Goal: Task Accomplishment & Management: Use online tool/utility

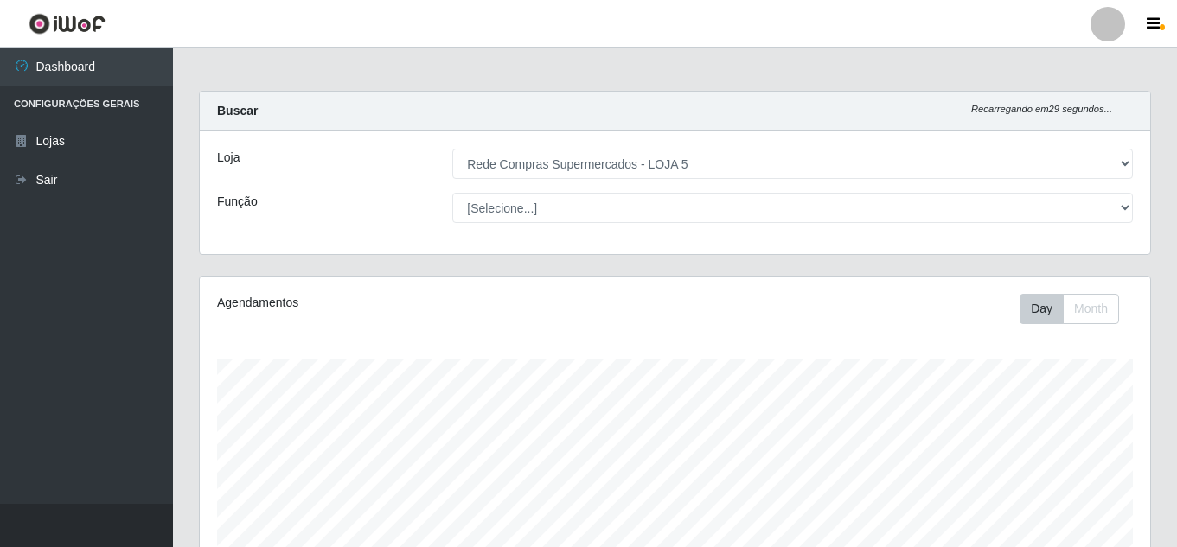
select select "397"
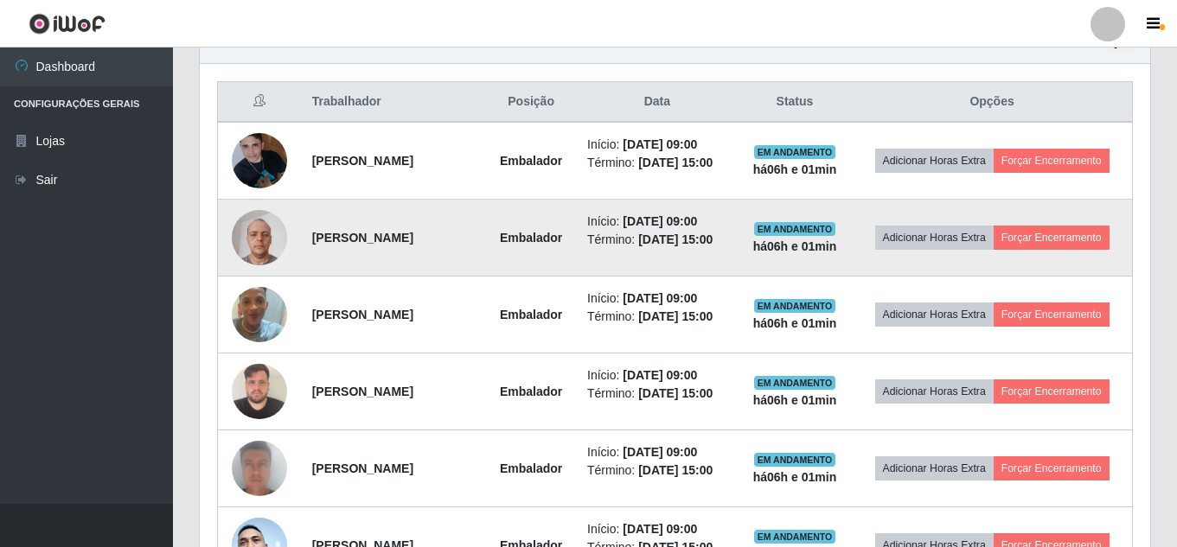
scroll to position [605, 0]
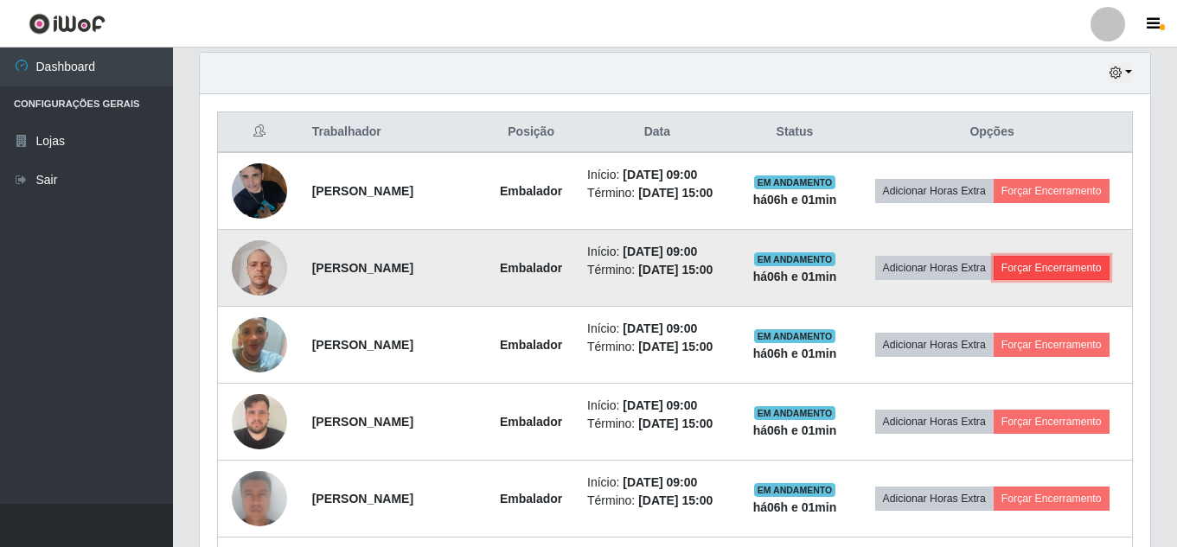
click at [1037, 261] on button "Forçar Encerramento" at bounding box center [1051, 268] width 116 height 24
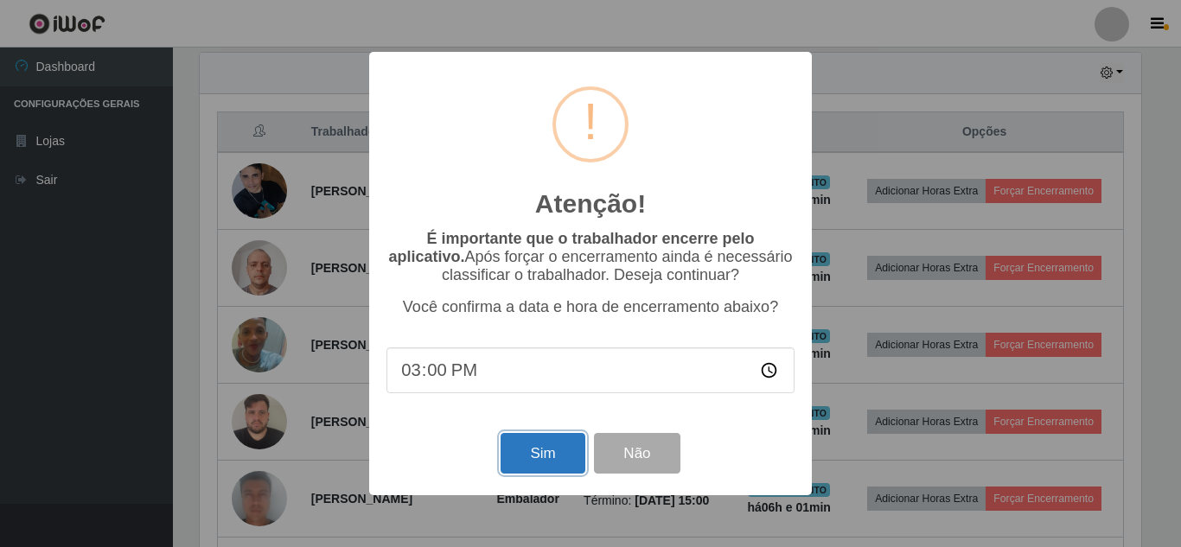
click at [525, 455] on button "Sim" at bounding box center [543, 453] width 84 height 41
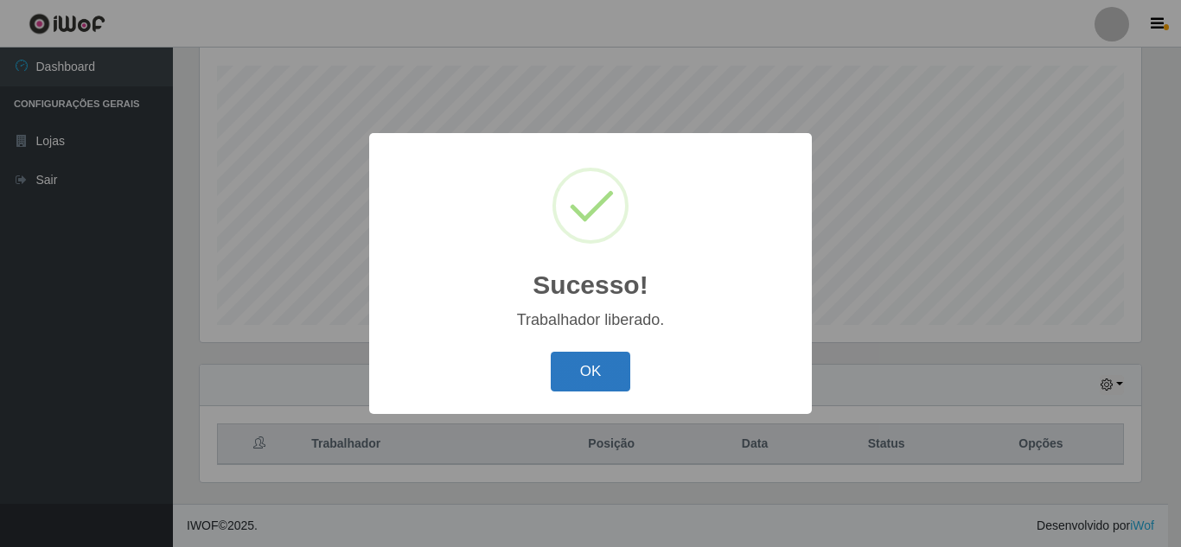
drag, startPoint x: 573, startPoint y: 371, endPoint x: 583, endPoint y: 371, distance: 9.5
click at [577, 371] on button "OK" at bounding box center [591, 372] width 80 height 41
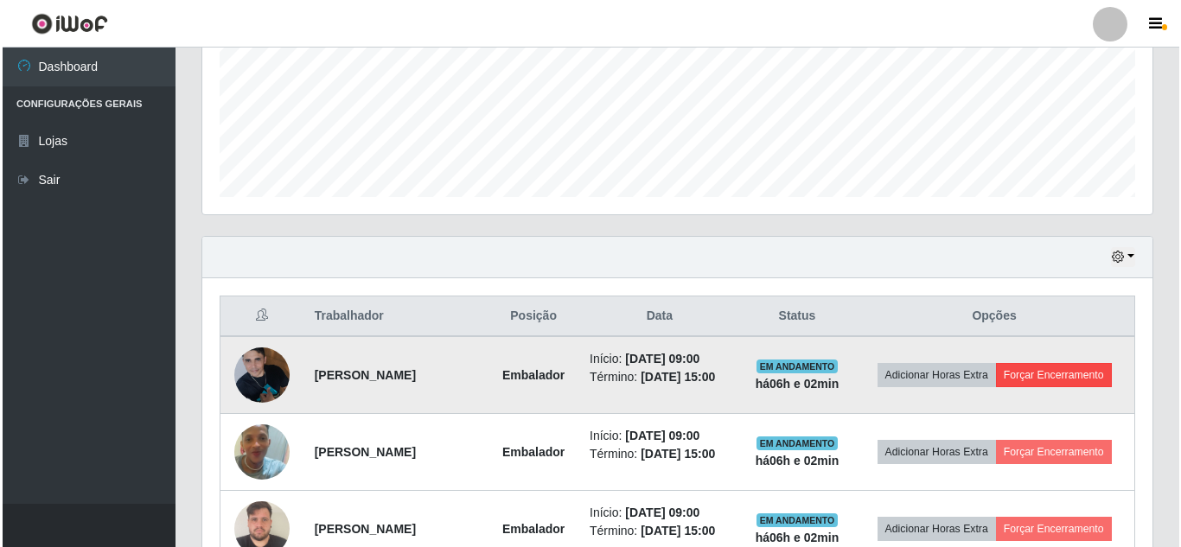
scroll to position [552, 0]
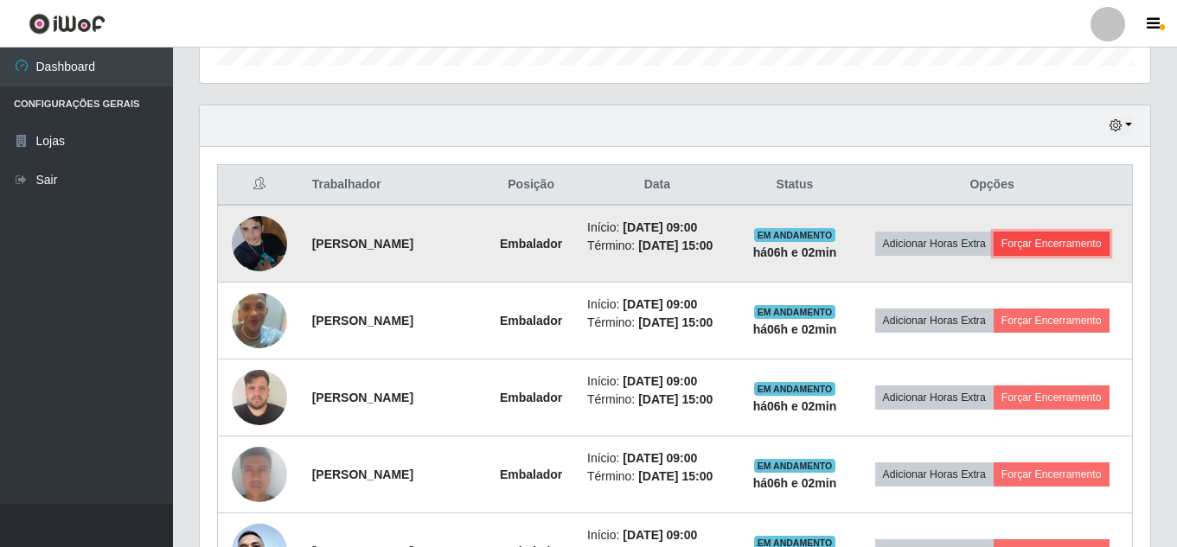
click at [1038, 244] on button "Forçar Encerramento" at bounding box center [1051, 244] width 116 height 24
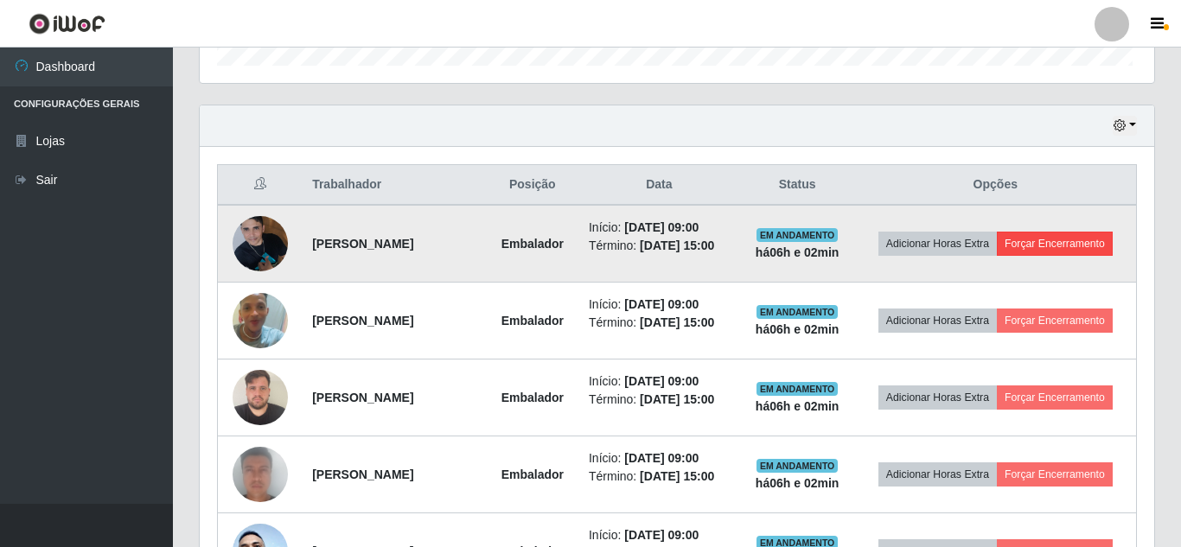
scroll to position [359, 941]
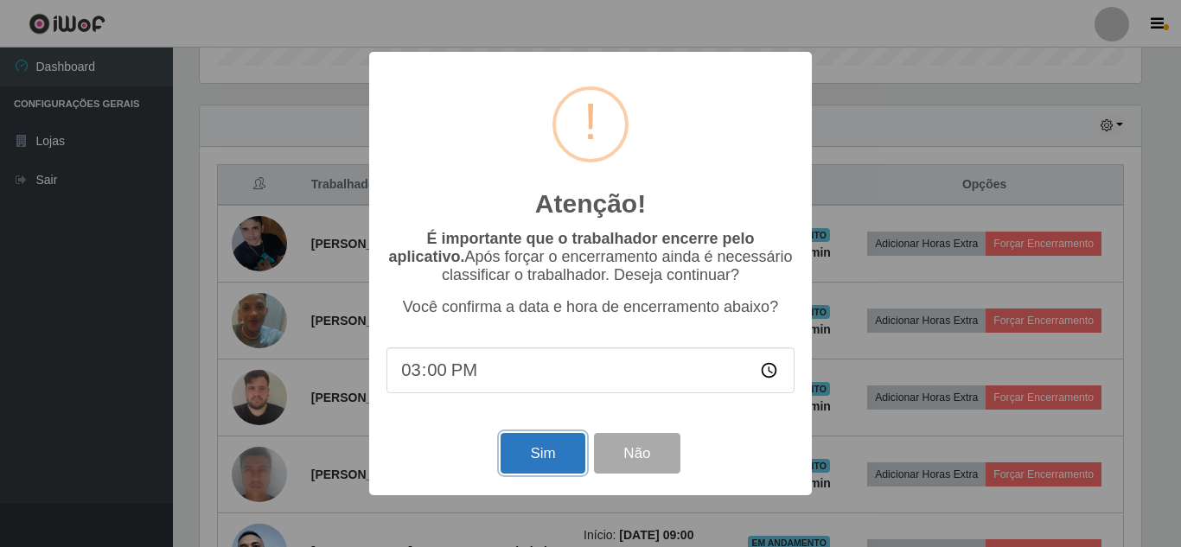
click at [556, 457] on button "Sim" at bounding box center [543, 453] width 84 height 41
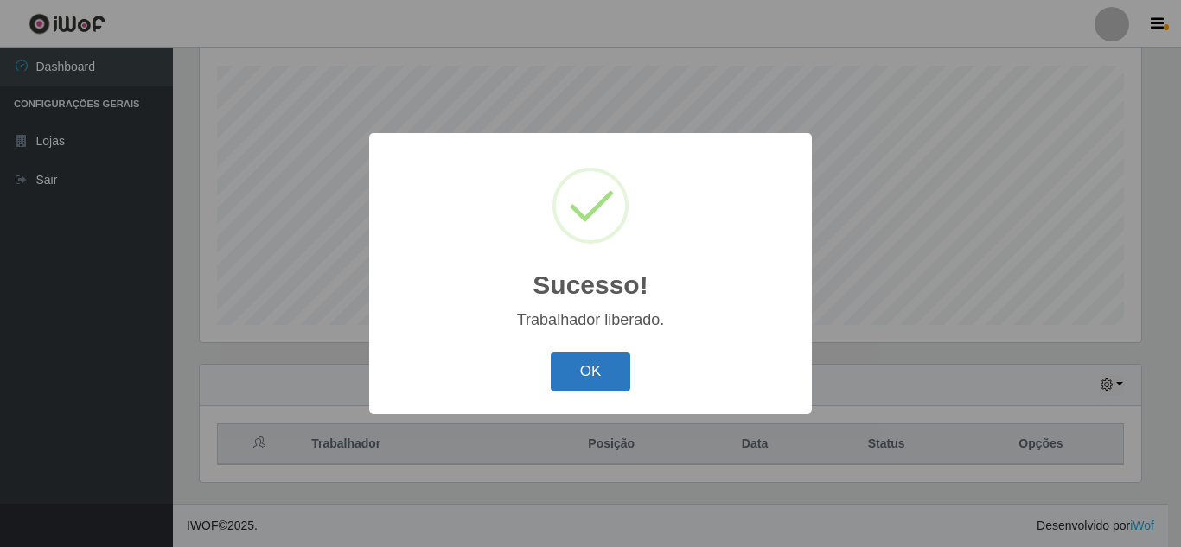
click at [581, 380] on button "OK" at bounding box center [591, 372] width 80 height 41
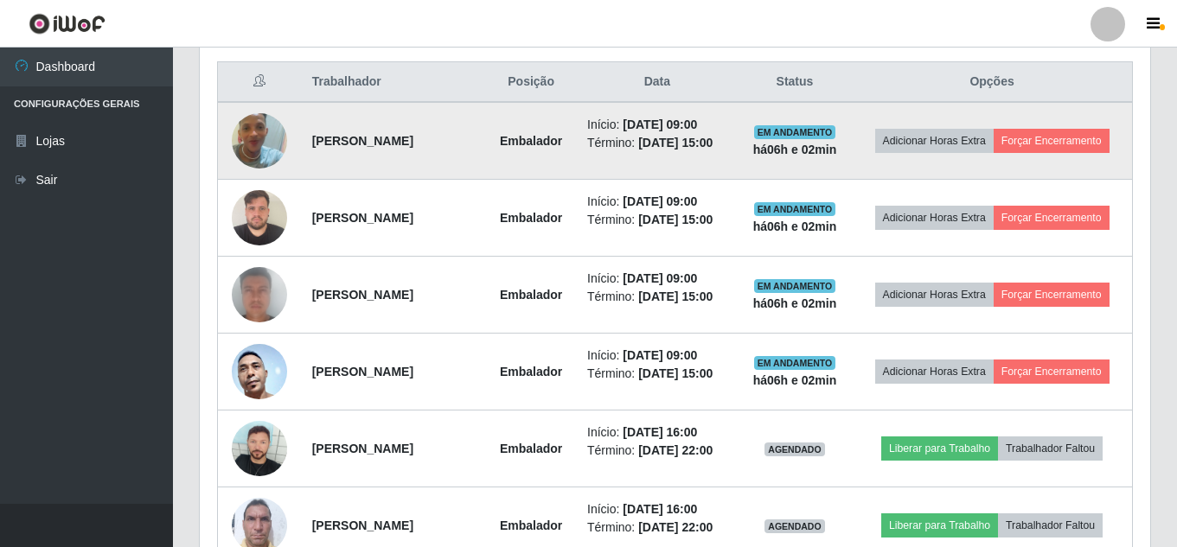
scroll to position [725, 0]
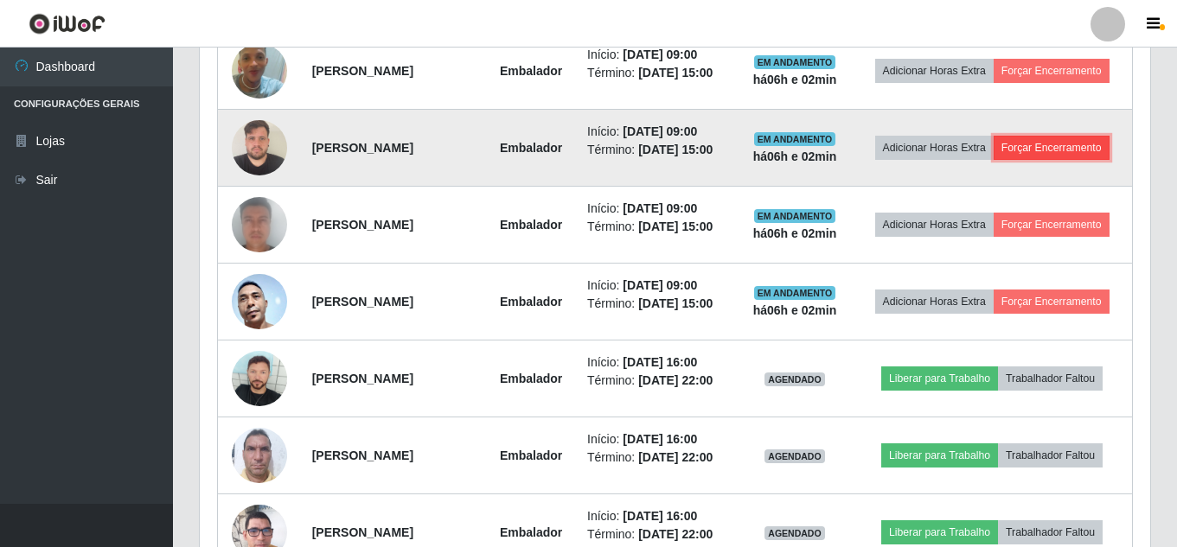
click at [1043, 145] on button "Forçar Encerramento" at bounding box center [1051, 148] width 116 height 24
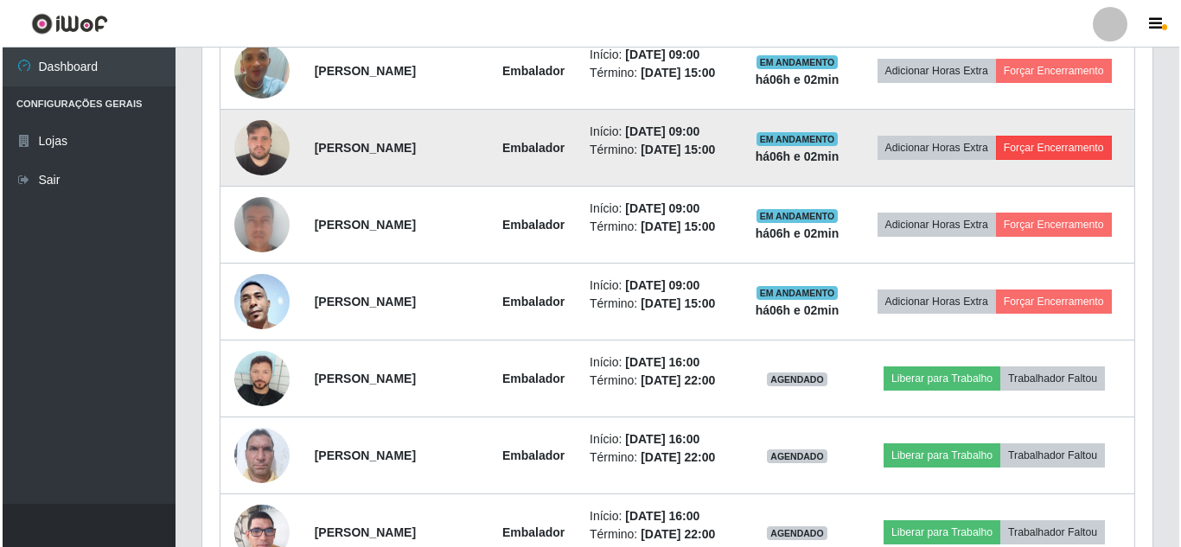
scroll to position [359, 941]
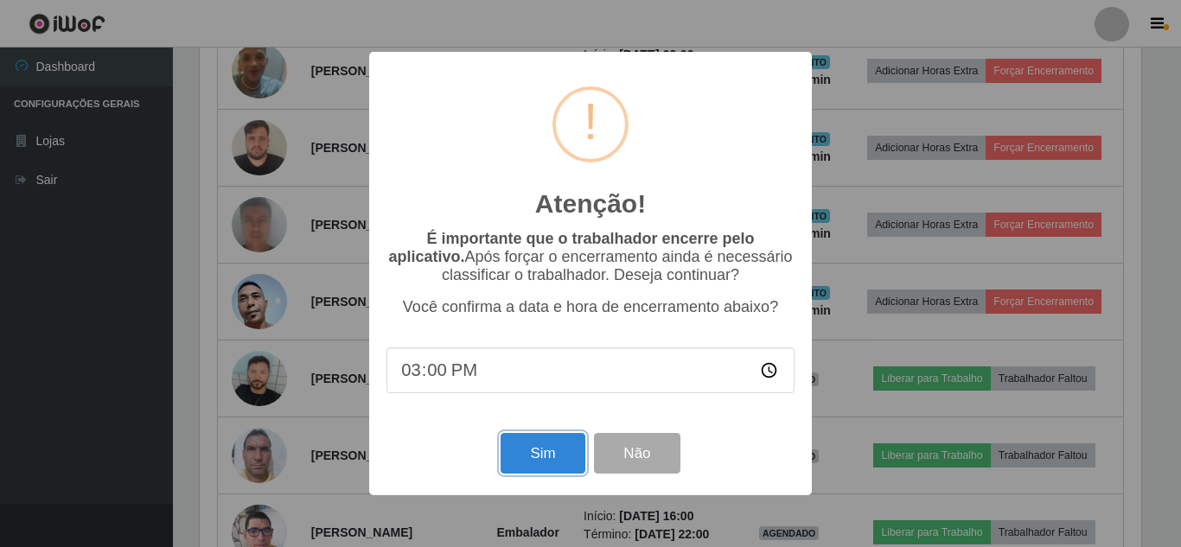
click at [536, 453] on button "Sim" at bounding box center [543, 453] width 84 height 41
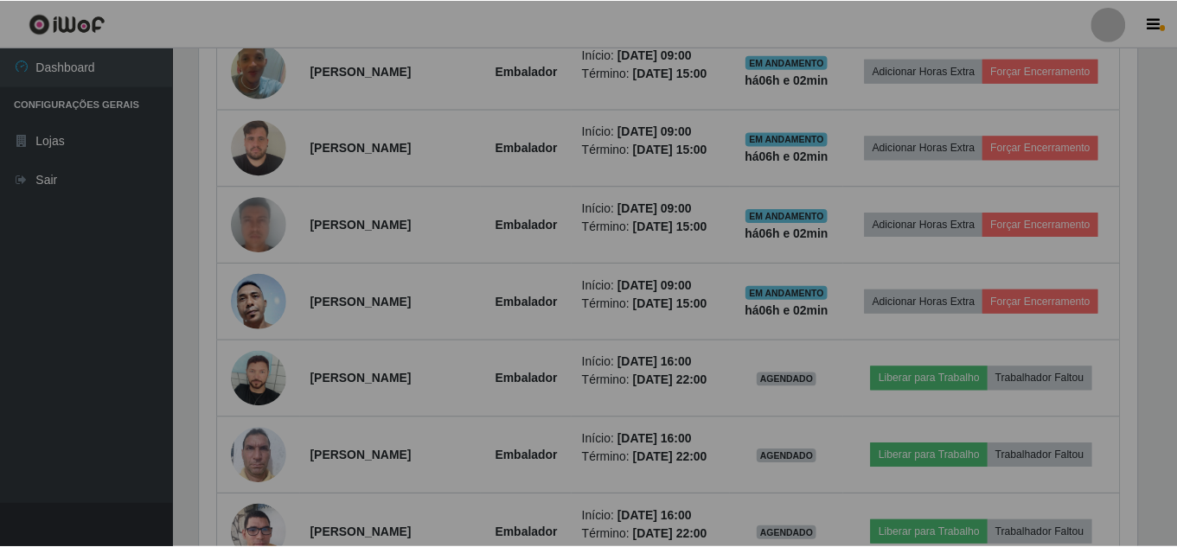
scroll to position [0, 0]
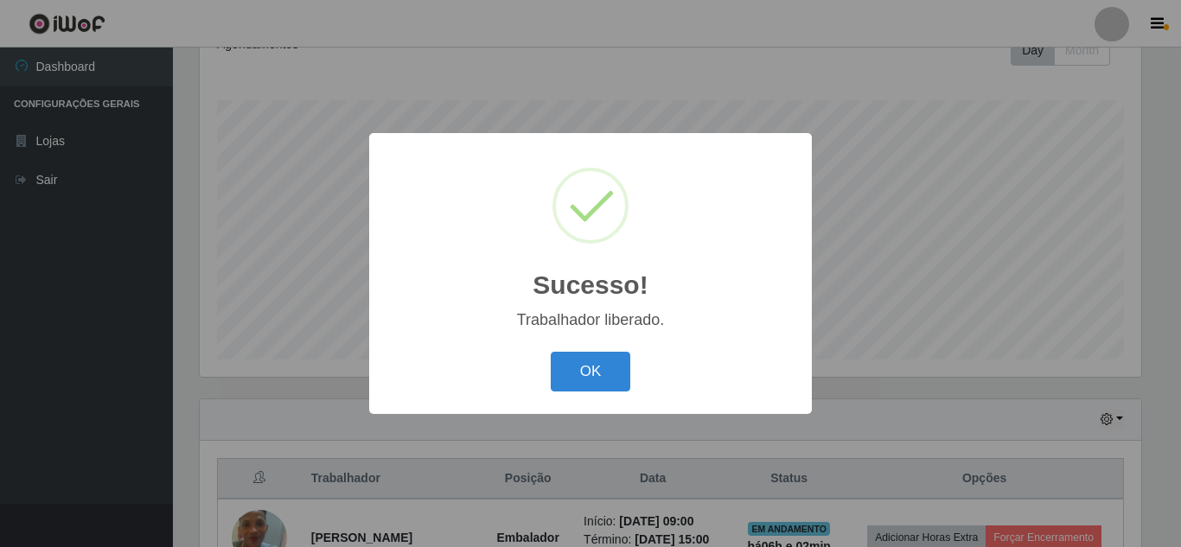
click at [600, 348] on div "OK Cancel" at bounding box center [590, 371] width 408 height 49
click at [597, 360] on button "OK" at bounding box center [591, 372] width 80 height 41
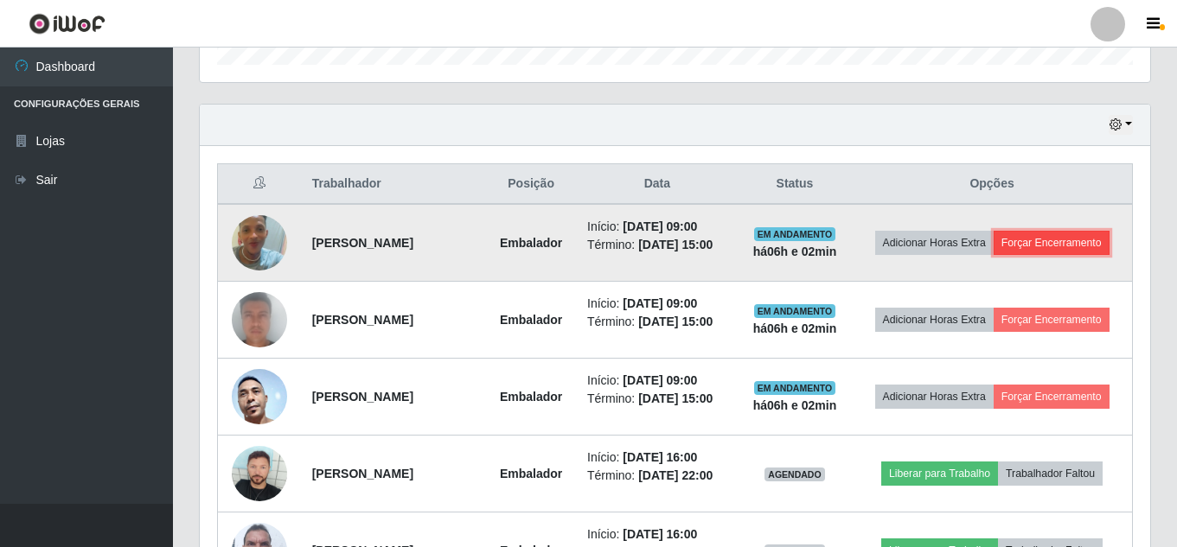
click at [1058, 241] on button "Forçar Encerramento" at bounding box center [1051, 243] width 116 height 24
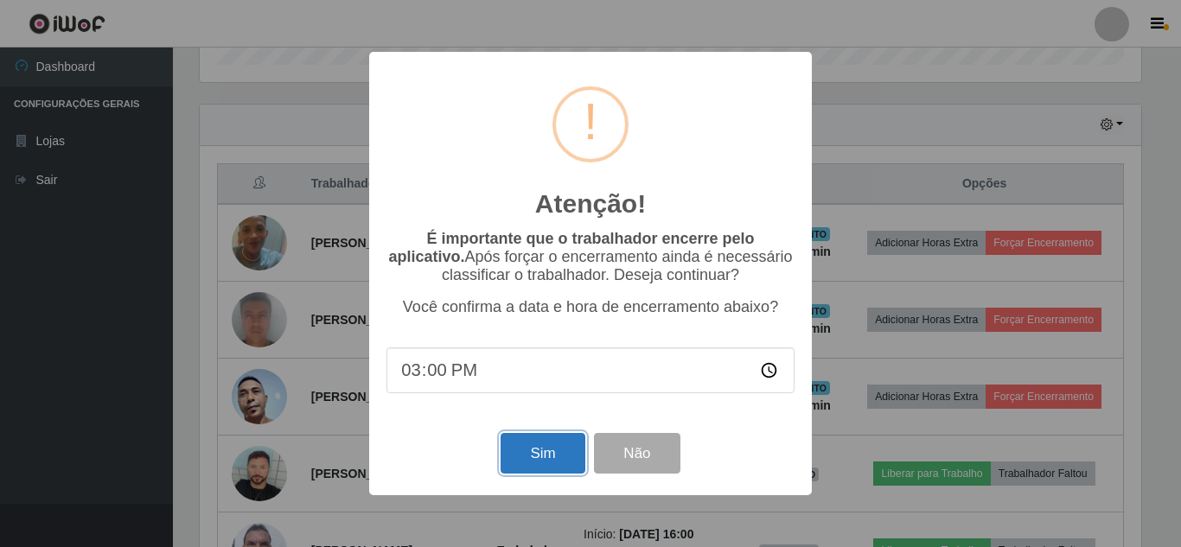
click at [551, 462] on button "Sim" at bounding box center [543, 453] width 84 height 41
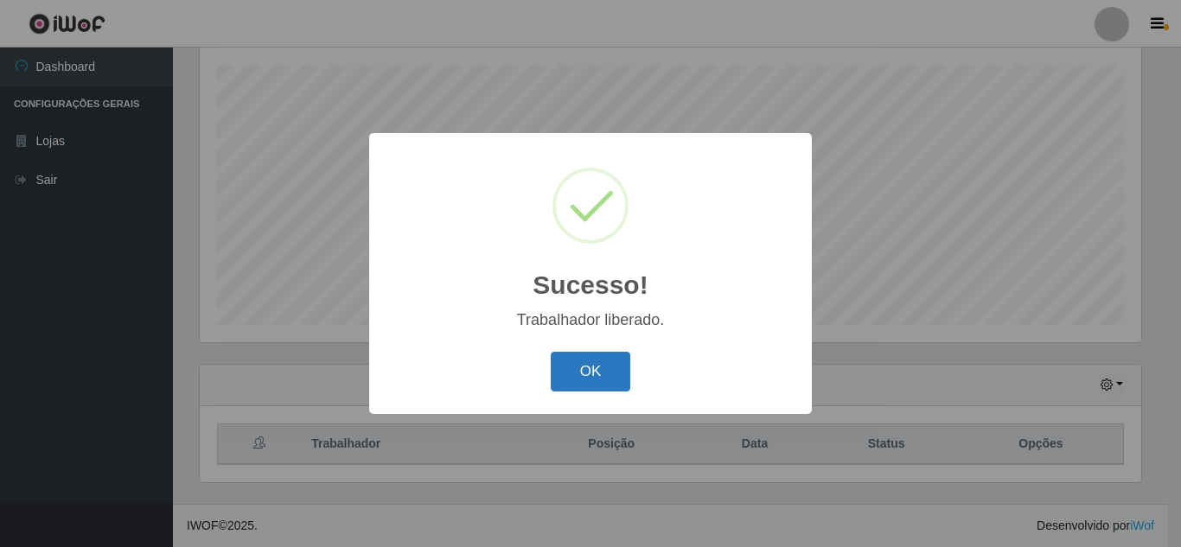
click at [616, 390] on button "OK" at bounding box center [591, 372] width 80 height 41
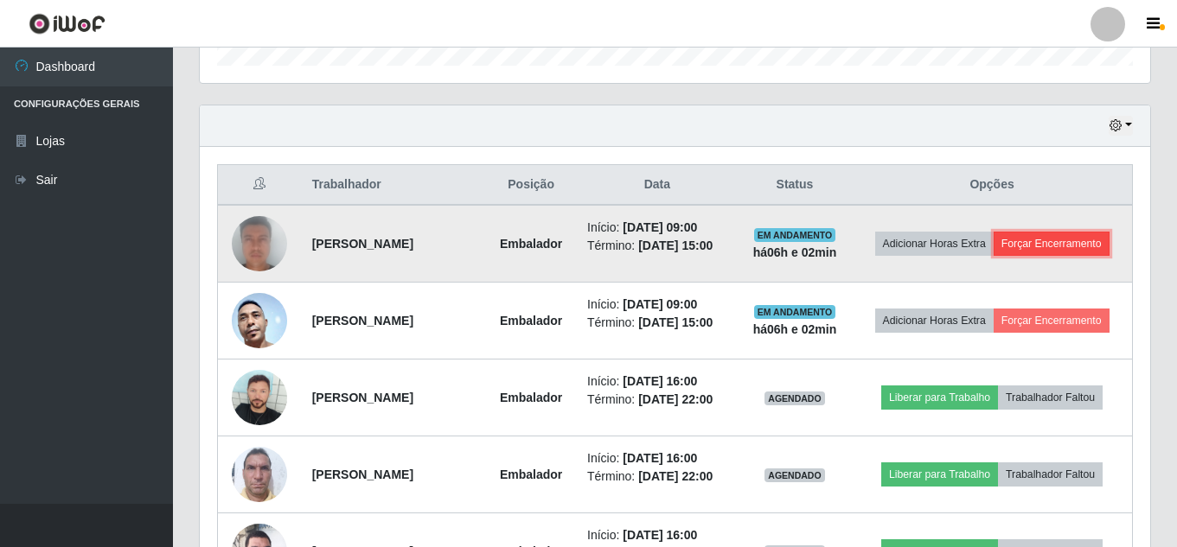
click at [1046, 243] on button "Forçar Encerramento" at bounding box center [1051, 244] width 116 height 24
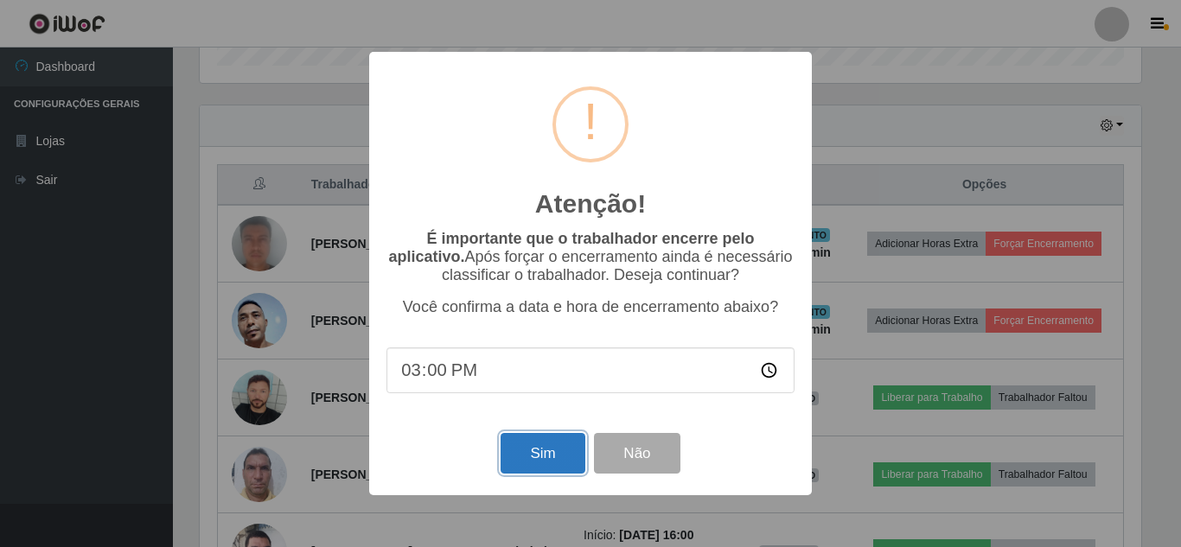
click at [530, 452] on button "Sim" at bounding box center [543, 453] width 84 height 41
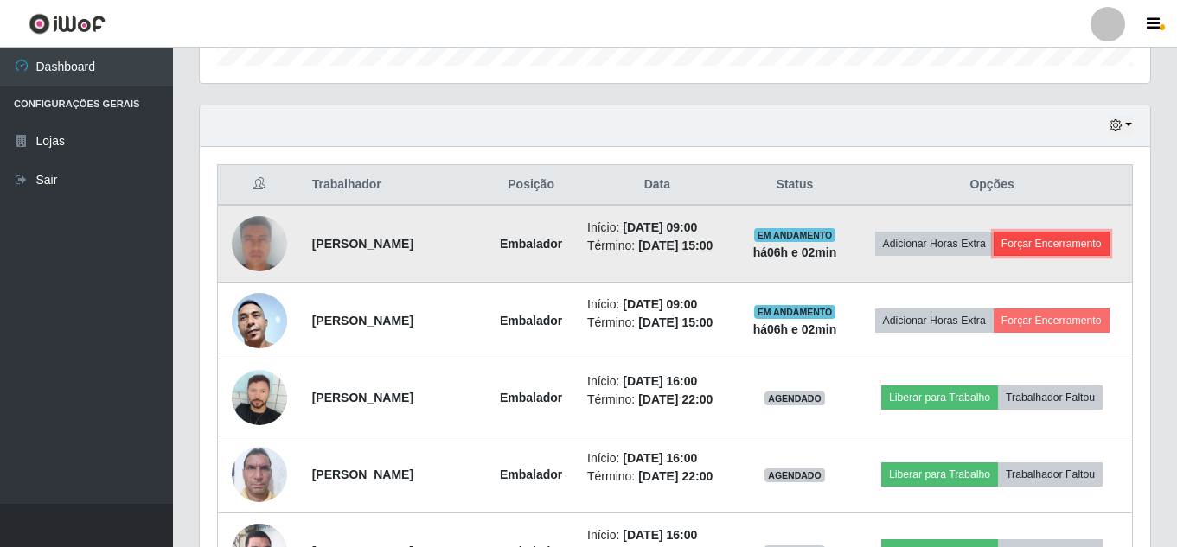
click at [1067, 242] on button "Forçar Encerramento" at bounding box center [1051, 244] width 116 height 24
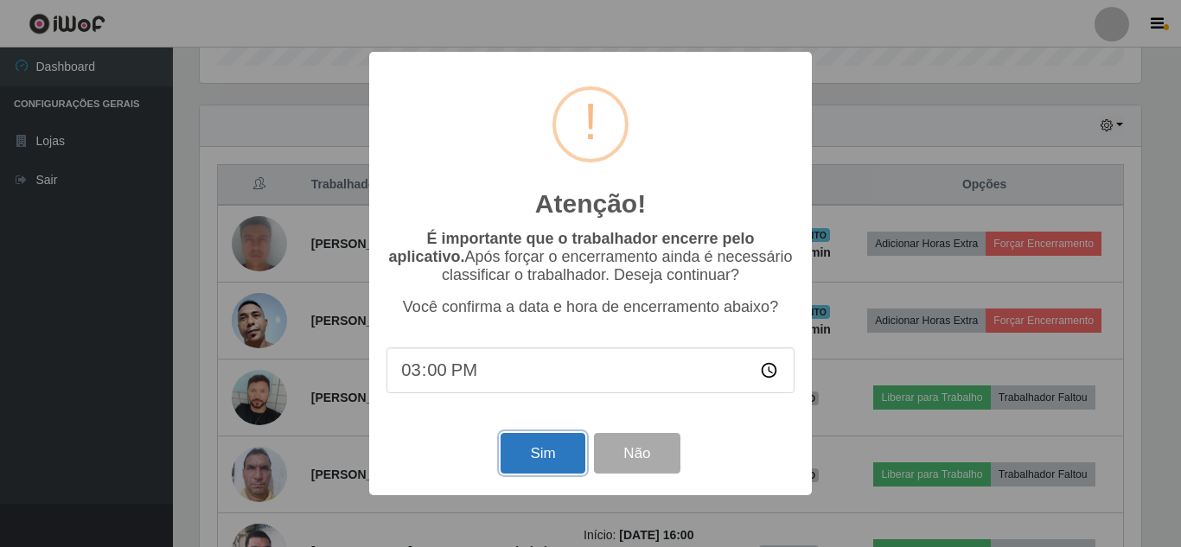
click at [552, 449] on button "Sim" at bounding box center [543, 453] width 84 height 41
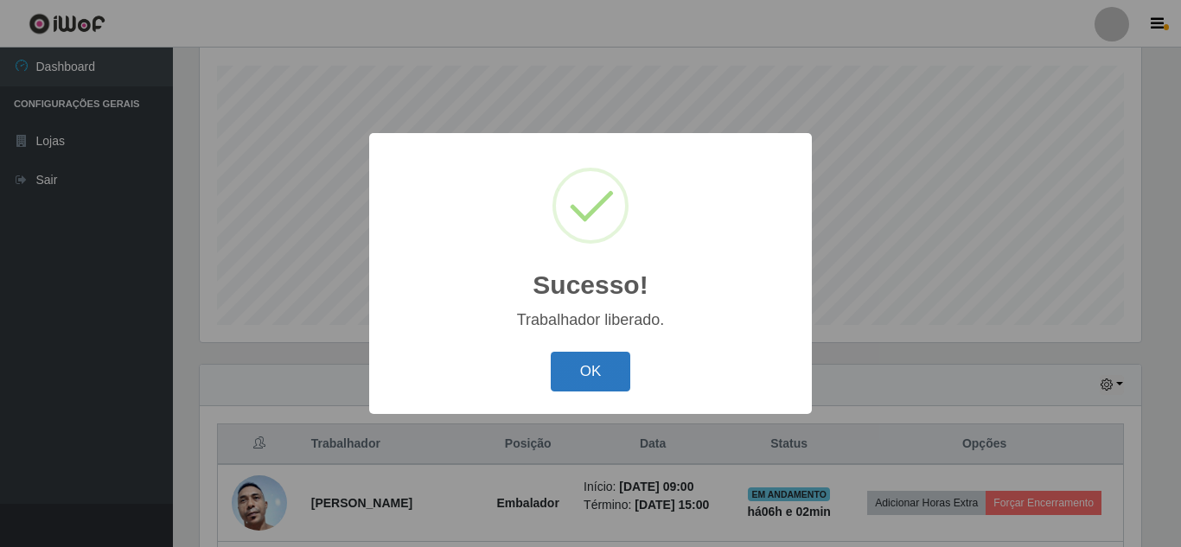
click at [568, 377] on button "OK" at bounding box center [591, 372] width 80 height 41
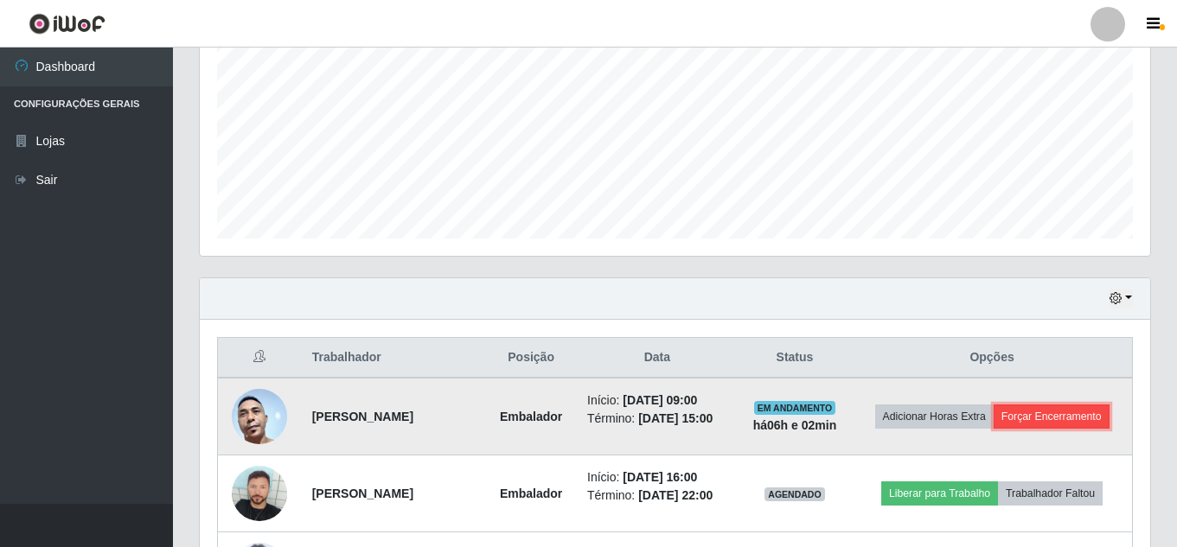
click at [1041, 413] on button "Forçar Encerramento" at bounding box center [1051, 417] width 116 height 24
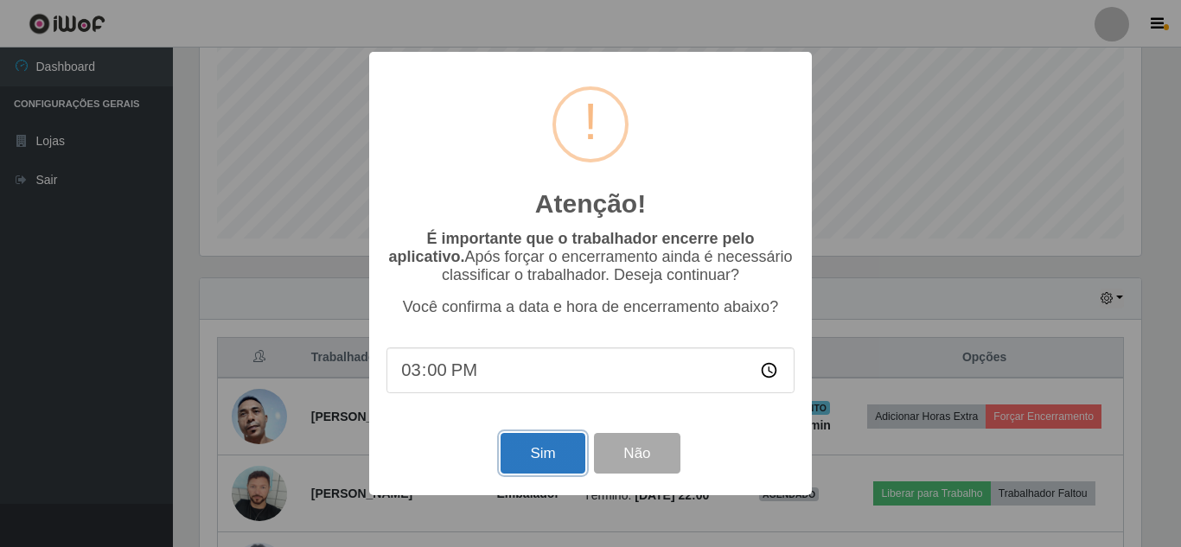
click at [556, 461] on button "Sim" at bounding box center [543, 453] width 84 height 41
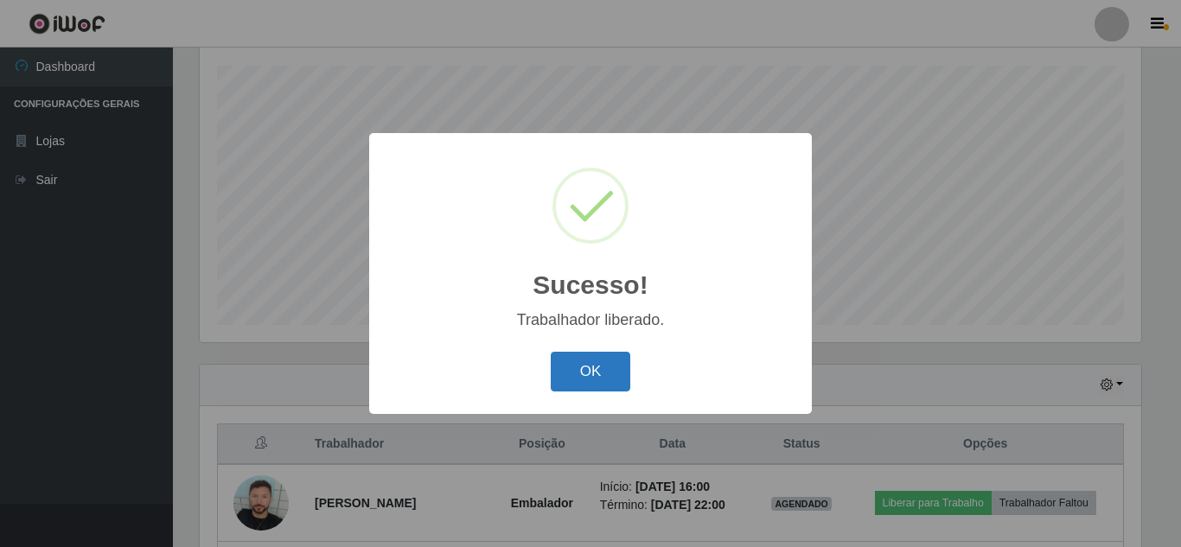
click at [616, 388] on button "OK" at bounding box center [591, 372] width 80 height 41
